Goal: Communication & Community: Share content

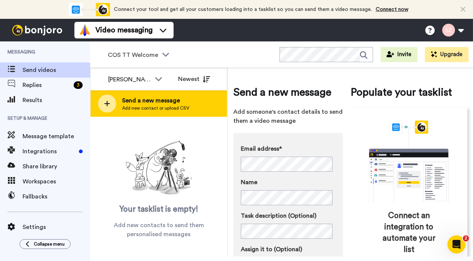
click at [127, 99] on span "Send a new message" at bounding box center [155, 100] width 67 height 9
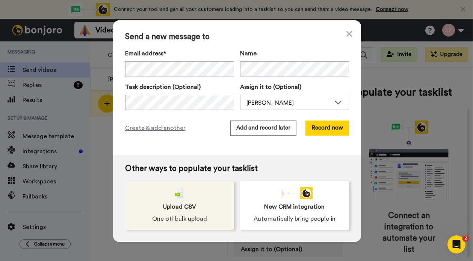
click at [160, 204] on div "Upload CSV One off bulk upload" at bounding box center [179, 205] width 109 height 49
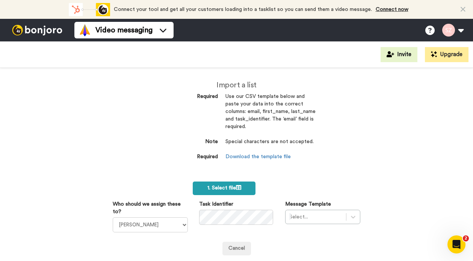
click at [225, 190] on span "1. Select file" at bounding box center [225, 187] width 34 height 5
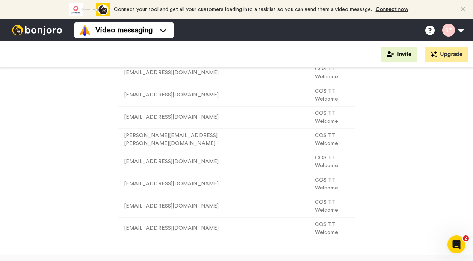
scroll to position [287, 0]
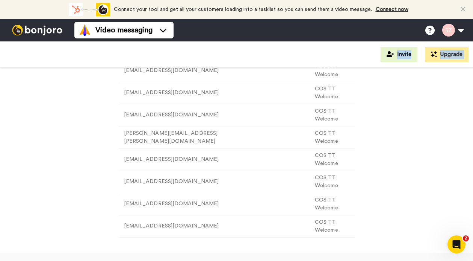
click at [0, 73] on html "Connect your tool now! Connect your tool and get all your customers loading int…" at bounding box center [236, 130] width 473 height 261
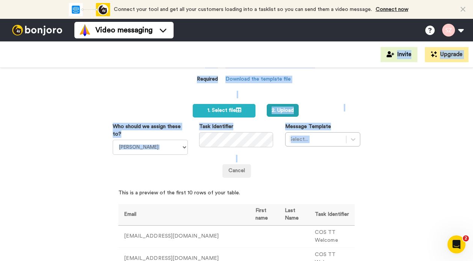
scroll to position [76, 0]
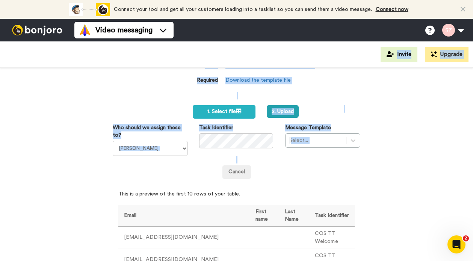
click at [415, 137] on div "Import a list Required Use our CSV template below and paste your data into the …" at bounding box center [236, 164] width 473 height 193
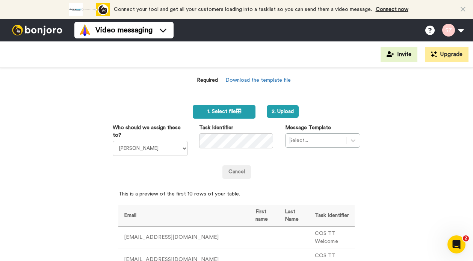
click at [223, 112] on span "1. Select file" at bounding box center [225, 111] width 34 height 5
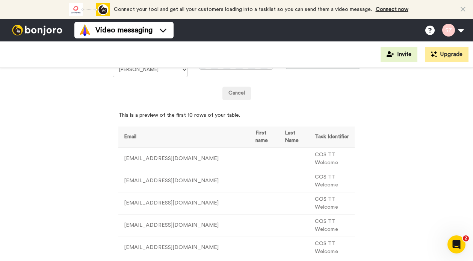
scroll to position [154, 0]
drag, startPoint x: 294, startPoint y: 156, endPoint x: 340, endPoint y: 155, distance: 46.3
click at [340, 155] on td "COS TT Welcome" at bounding box center [333, 159] width 46 height 22
copy td "COS TT Welcome"
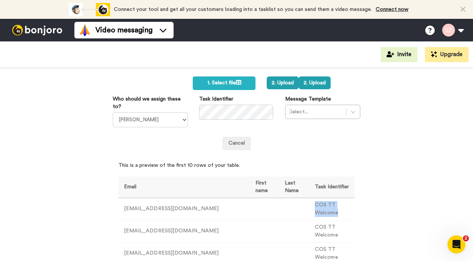
scroll to position [102, 0]
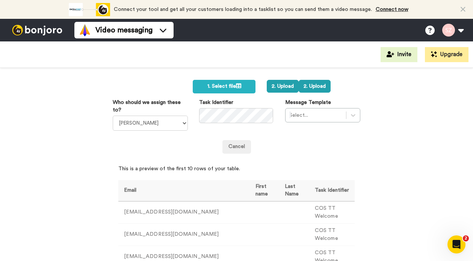
click at [357, 114] on div "Message Template Select..." at bounding box center [323, 111] width 87 height 24
click at [352, 115] on icon at bounding box center [353, 115] width 5 height 3
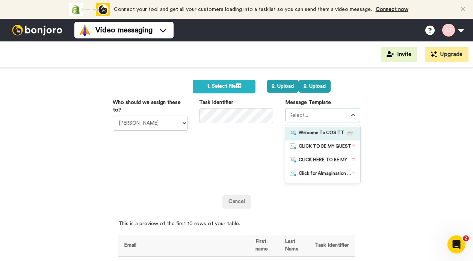
click at [334, 132] on span "Welcome To COS TT" at bounding box center [322, 134] width 46 height 8
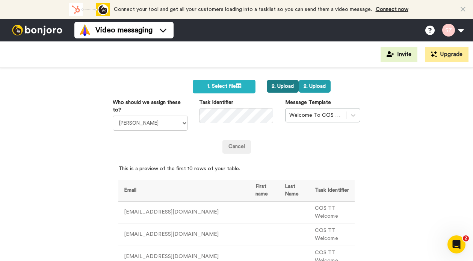
click at [279, 89] on button "2. Upload" at bounding box center [283, 86] width 32 height 13
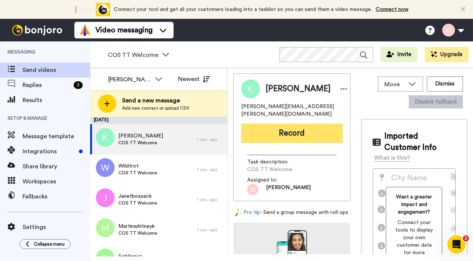
click at [276, 123] on button "Record" at bounding box center [292, 133] width 102 height 20
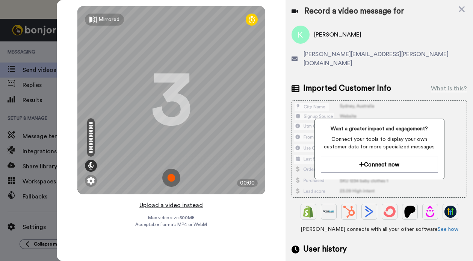
click at [173, 206] on button "Upload a video instead" at bounding box center [171, 205] width 68 height 10
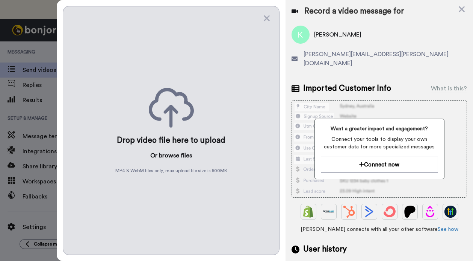
click at [171, 153] on button "browse" at bounding box center [169, 155] width 20 height 9
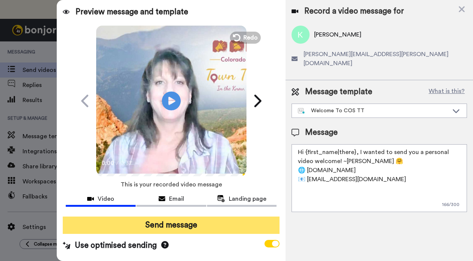
click at [163, 223] on button "Send message" at bounding box center [171, 224] width 217 height 17
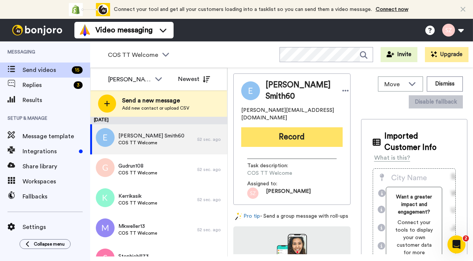
click at [281, 128] on button "Record" at bounding box center [292, 137] width 102 height 20
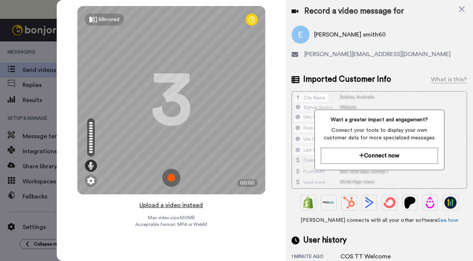
click at [169, 205] on button "Upload a video instead" at bounding box center [171, 205] width 68 height 10
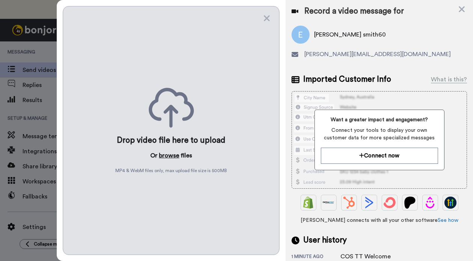
click at [171, 152] on button "browse" at bounding box center [169, 155] width 20 height 9
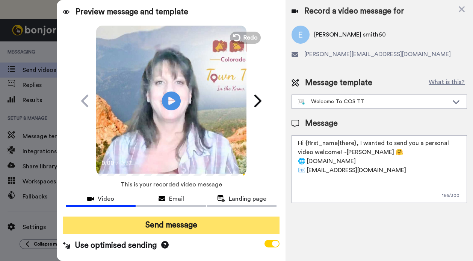
click at [173, 227] on button "Send message" at bounding box center [171, 224] width 217 height 17
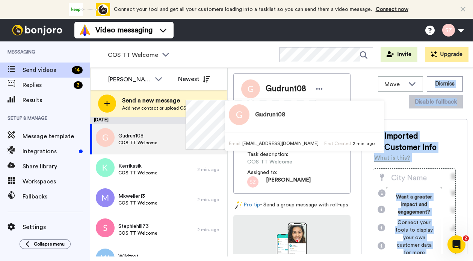
drag, startPoint x: 262, startPoint y: 126, endPoint x: 360, endPoint y: 99, distance: 102.0
click at [360, 99] on body "Success Upload is processing... Connect your tool now! Connect your tool and ge…" at bounding box center [236, 130] width 473 height 261
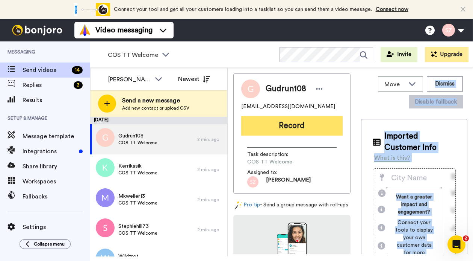
click at [304, 124] on button "Record" at bounding box center [292, 126] width 102 height 20
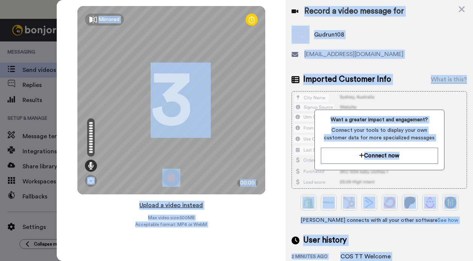
click at [193, 206] on button "Upload a video instead" at bounding box center [171, 205] width 68 height 10
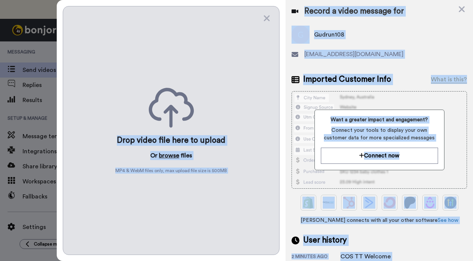
click at [166, 153] on button "browse" at bounding box center [169, 155] width 20 height 9
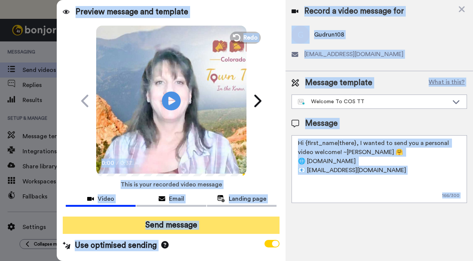
click at [166, 225] on button "Send message" at bounding box center [171, 224] width 217 height 17
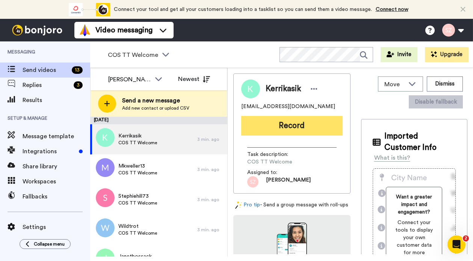
click at [284, 124] on button "Record" at bounding box center [292, 126] width 102 height 20
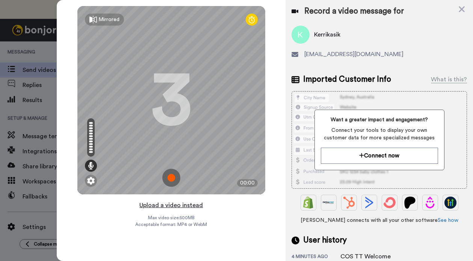
click at [167, 206] on button "Upload a video instead" at bounding box center [171, 205] width 68 height 10
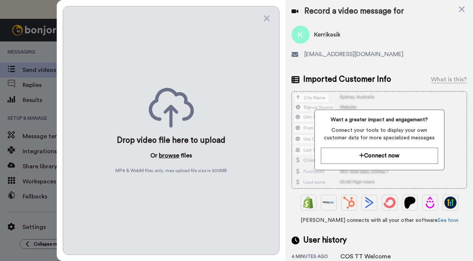
click at [169, 152] on button "browse" at bounding box center [169, 155] width 20 height 9
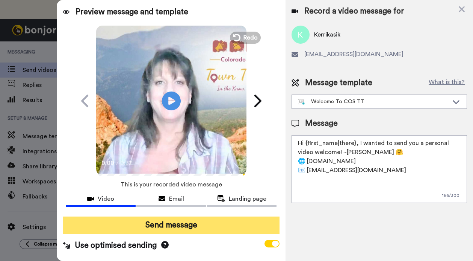
click at [170, 228] on button "Send message" at bounding box center [171, 224] width 217 height 17
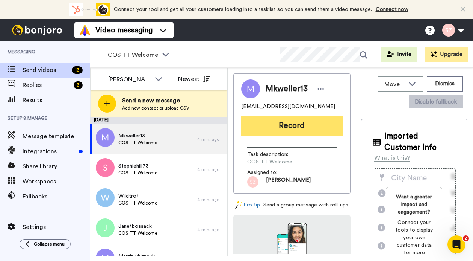
click at [300, 131] on button "Record" at bounding box center [292, 126] width 102 height 20
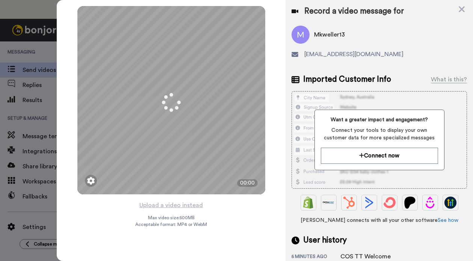
click at [180, 206] on button "Upload a video instead" at bounding box center [171, 205] width 68 height 10
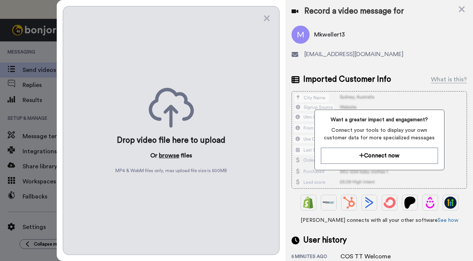
click at [168, 152] on button "browse" at bounding box center [169, 155] width 20 height 9
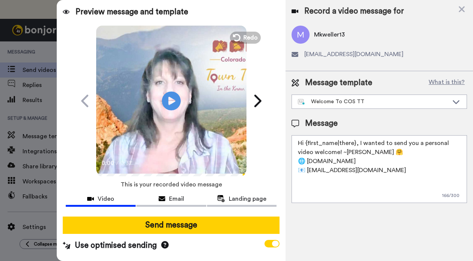
click at [164, 229] on button "Send message" at bounding box center [171, 224] width 217 height 17
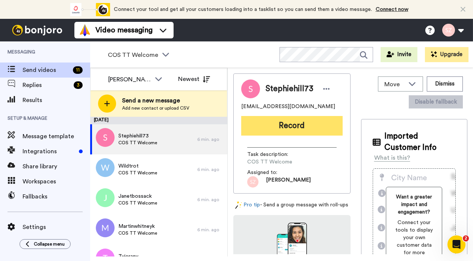
click at [276, 122] on button "Record" at bounding box center [292, 126] width 102 height 20
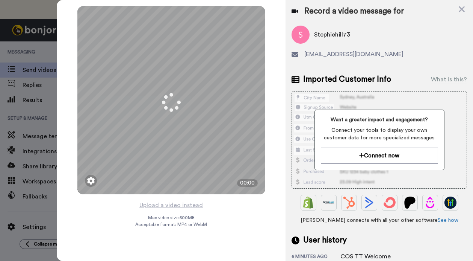
click at [180, 206] on button "Upload a video instead" at bounding box center [171, 205] width 68 height 10
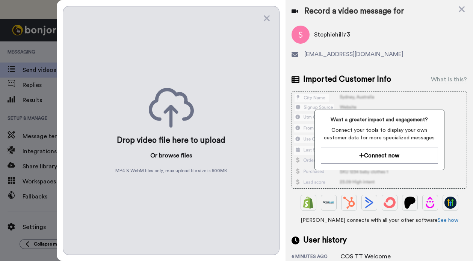
click at [170, 154] on button "browse" at bounding box center [169, 155] width 20 height 9
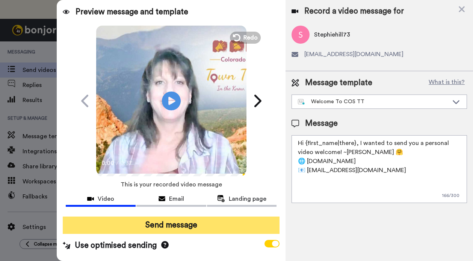
click at [169, 226] on button "Send message" at bounding box center [171, 224] width 217 height 17
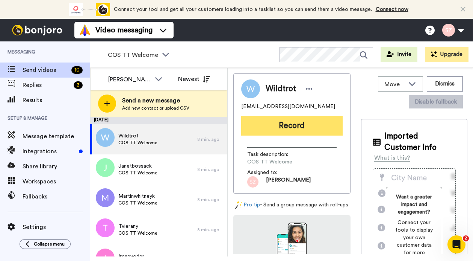
click at [284, 122] on button "Record" at bounding box center [292, 126] width 102 height 20
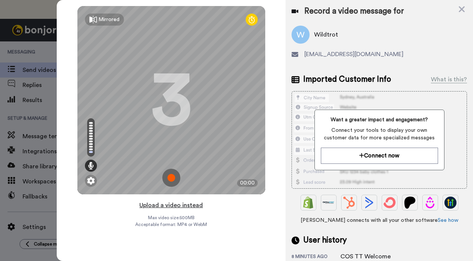
click at [185, 206] on button "Upload a video instead" at bounding box center [171, 205] width 68 height 10
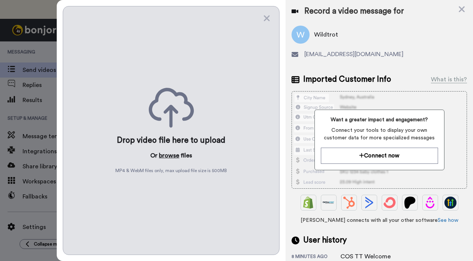
click at [163, 155] on button "browse" at bounding box center [169, 155] width 20 height 9
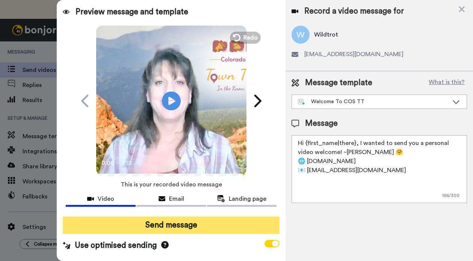
click at [168, 225] on button "Send message" at bounding box center [171, 224] width 217 height 17
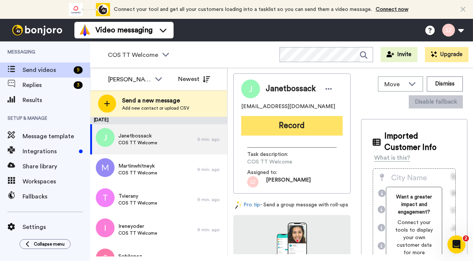
click at [282, 126] on button "Record" at bounding box center [292, 126] width 102 height 20
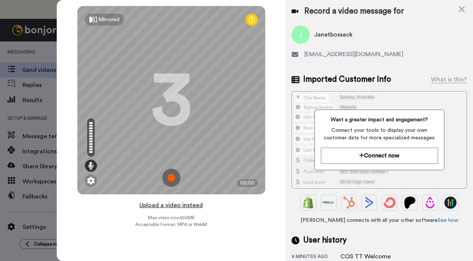
click at [178, 205] on button "Upload a video instead" at bounding box center [171, 205] width 68 height 10
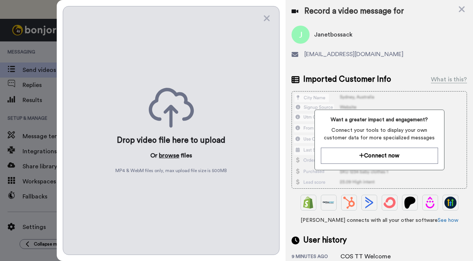
click at [168, 153] on button "browse" at bounding box center [169, 155] width 20 height 9
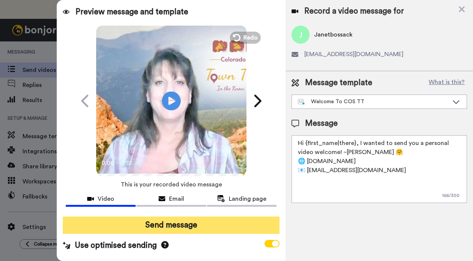
click at [163, 223] on button "Send message" at bounding box center [171, 224] width 217 height 17
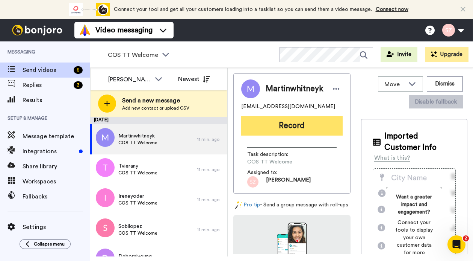
click at [290, 122] on button "Record" at bounding box center [292, 126] width 102 height 20
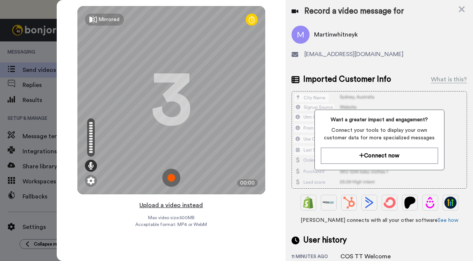
click at [164, 205] on button "Upload a video instead" at bounding box center [171, 205] width 68 height 10
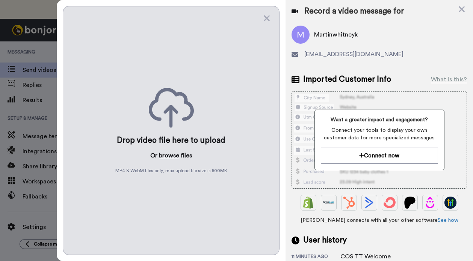
click at [168, 154] on button "browse" at bounding box center [169, 155] width 20 height 9
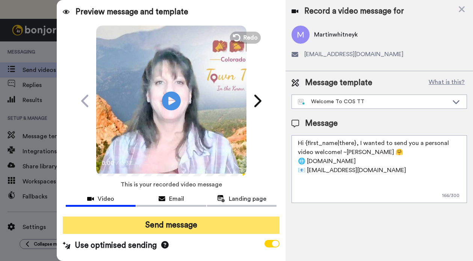
click at [173, 226] on button "Send message" at bounding box center [171, 224] width 217 height 17
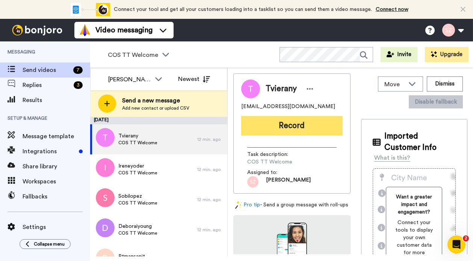
click at [275, 124] on button "Record" at bounding box center [292, 126] width 102 height 20
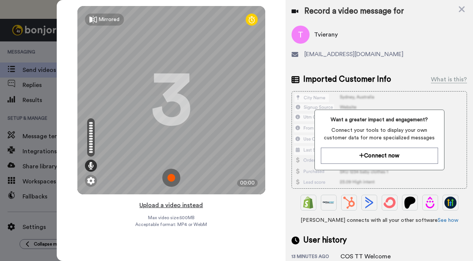
click at [184, 205] on button "Upload a video instead" at bounding box center [171, 205] width 68 height 10
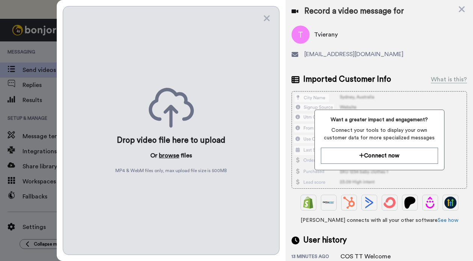
click at [170, 154] on button "browse" at bounding box center [169, 155] width 20 height 9
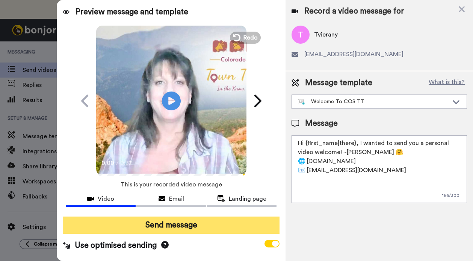
click at [169, 233] on button "Send message" at bounding box center [171, 224] width 217 height 17
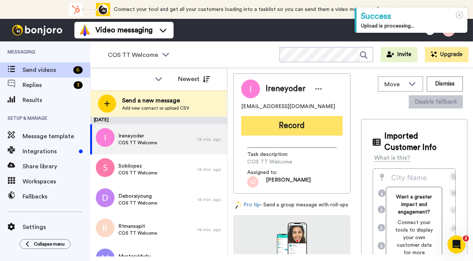
click at [303, 127] on button "Record" at bounding box center [292, 126] width 102 height 20
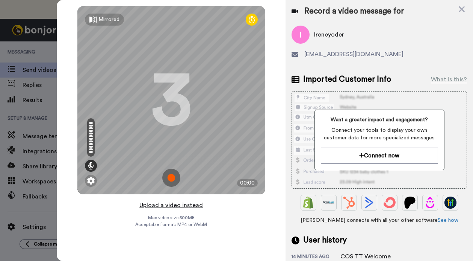
click at [178, 205] on button "Upload a video instead" at bounding box center [171, 205] width 68 height 10
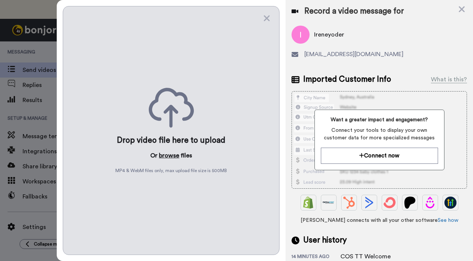
click at [169, 155] on button "browse" at bounding box center [169, 155] width 20 height 9
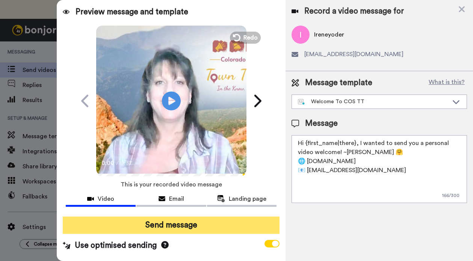
click at [177, 222] on button "Send message" at bounding box center [171, 224] width 217 height 17
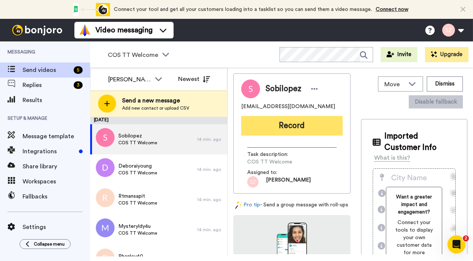
click at [320, 125] on button "Record" at bounding box center [292, 126] width 102 height 20
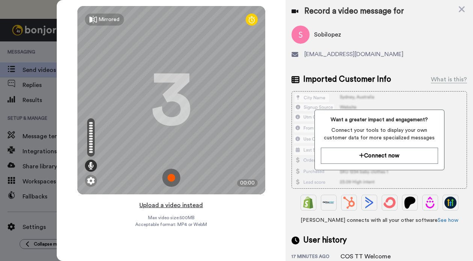
click at [180, 206] on button "Upload a video instead" at bounding box center [171, 205] width 68 height 10
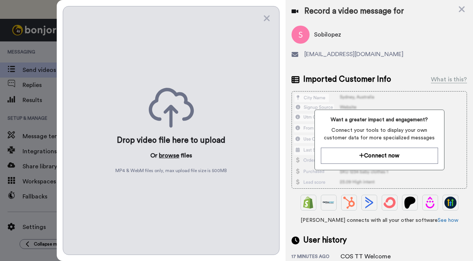
click at [170, 154] on button "browse" at bounding box center [169, 155] width 20 height 9
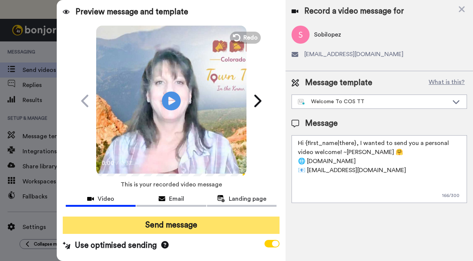
click at [175, 227] on button "Send message" at bounding box center [171, 224] width 217 height 17
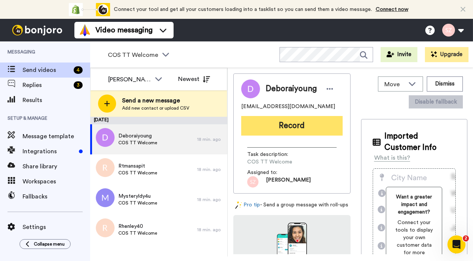
click at [296, 129] on button "Record" at bounding box center [292, 126] width 102 height 20
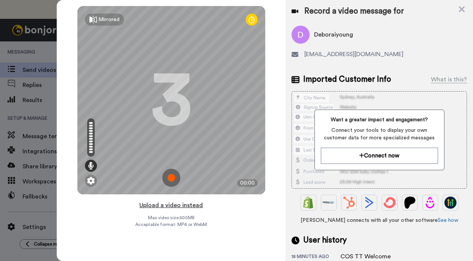
click at [188, 206] on button "Upload a video instead" at bounding box center [171, 205] width 68 height 10
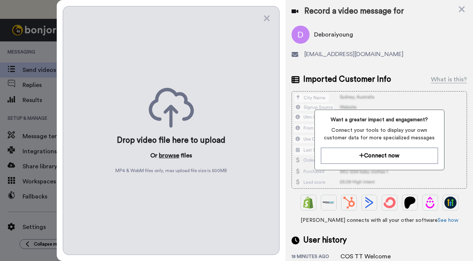
click at [170, 155] on button "browse" at bounding box center [169, 155] width 20 height 9
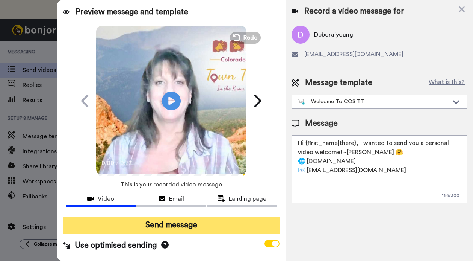
click at [185, 229] on button "Send message" at bounding box center [171, 224] width 217 height 17
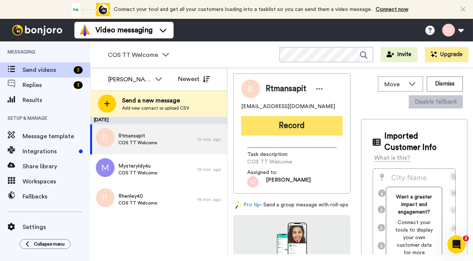
click at [313, 123] on button "Record" at bounding box center [292, 126] width 102 height 20
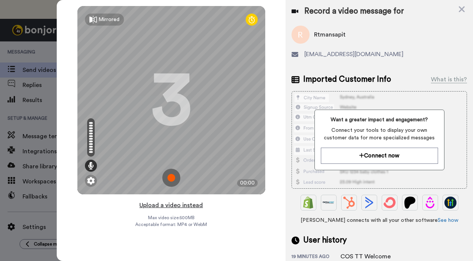
click at [169, 205] on button "Upload a video instead" at bounding box center [171, 205] width 68 height 10
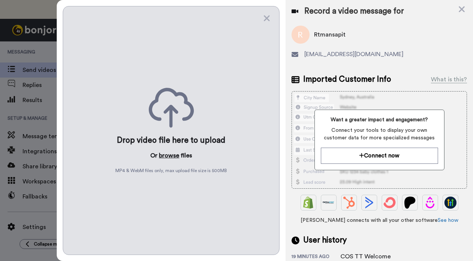
click at [168, 154] on button "browse" at bounding box center [169, 155] width 20 height 9
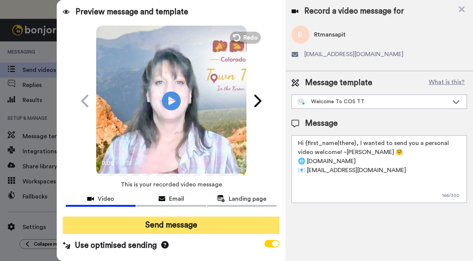
click at [162, 224] on button "Send message" at bounding box center [171, 224] width 217 height 17
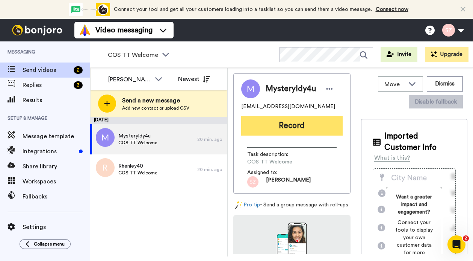
click at [281, 129] on button "Record" at bounding box center [292, 126] width 102 height 20
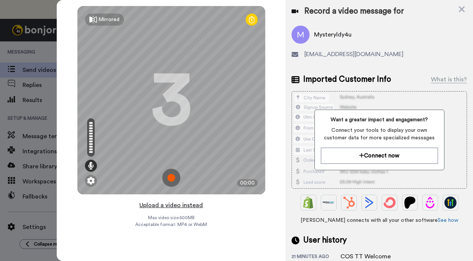
click at [168, 206] on button "Upload a video instead" at bounding box center [171, 205] width 68 height 10
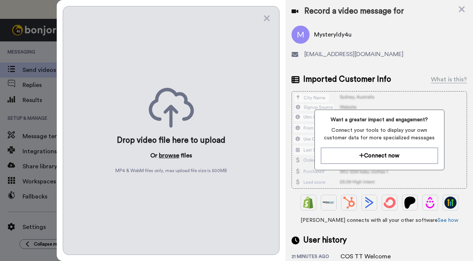
click at [165, 152] on button "browse" at bounding box center [169, 155] width 20 height 9
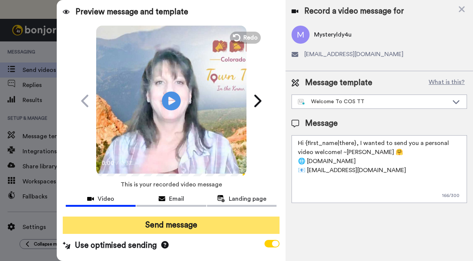
click at [161, 221] on button "Send message" at bounding box center [171, 224] width 217 height 17
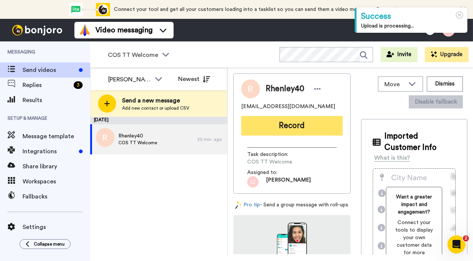
click at [265, 127] on button "Record" at bounding box center [292, 126] width 102 height 20
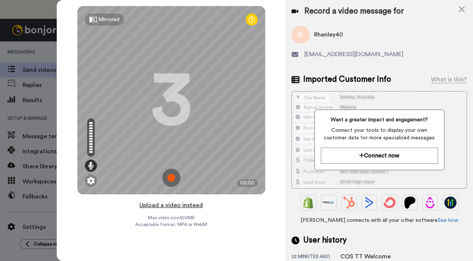
click at [179, 205] on button "Upload a video instead" at bounding box center [171, 205] width 68 height 10
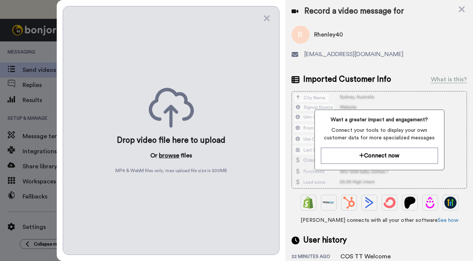
click at [171, 155] on button "browse" at bounding box center [169, 155] width 20 height 9
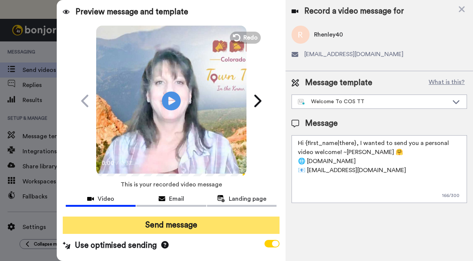
click at [170, 225] on button "Send message" at bounding box center [171, 224] width 217 height 17
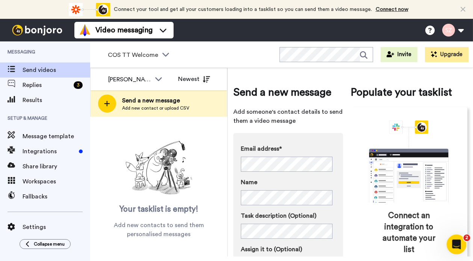
click at [452, 242] on icon "Open Intercom Messenger" at bounding box center [456, 243] width 12 height 12
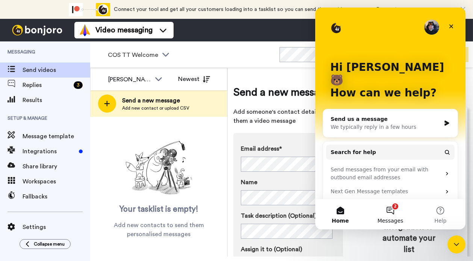
click at [390, 213] on button "2 Messages" at bounding box center [391, 214] width 50 height 30
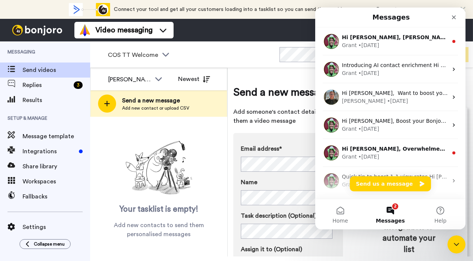
click at [392, 208] on button "2 Messages" at bounding box center [391, 214] width 50 height 30
click at [455, 238] on icon "Close Intercom Messenger" at bounding box center [455, 242] width 9 height 9
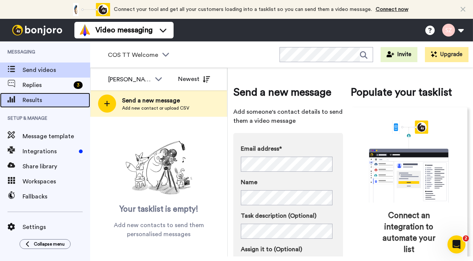
click at [55, 103] on span "Results" at bounding box center [57, 100] width 68 height 9
